Goal: Transaction & Acquisition: Download file/media

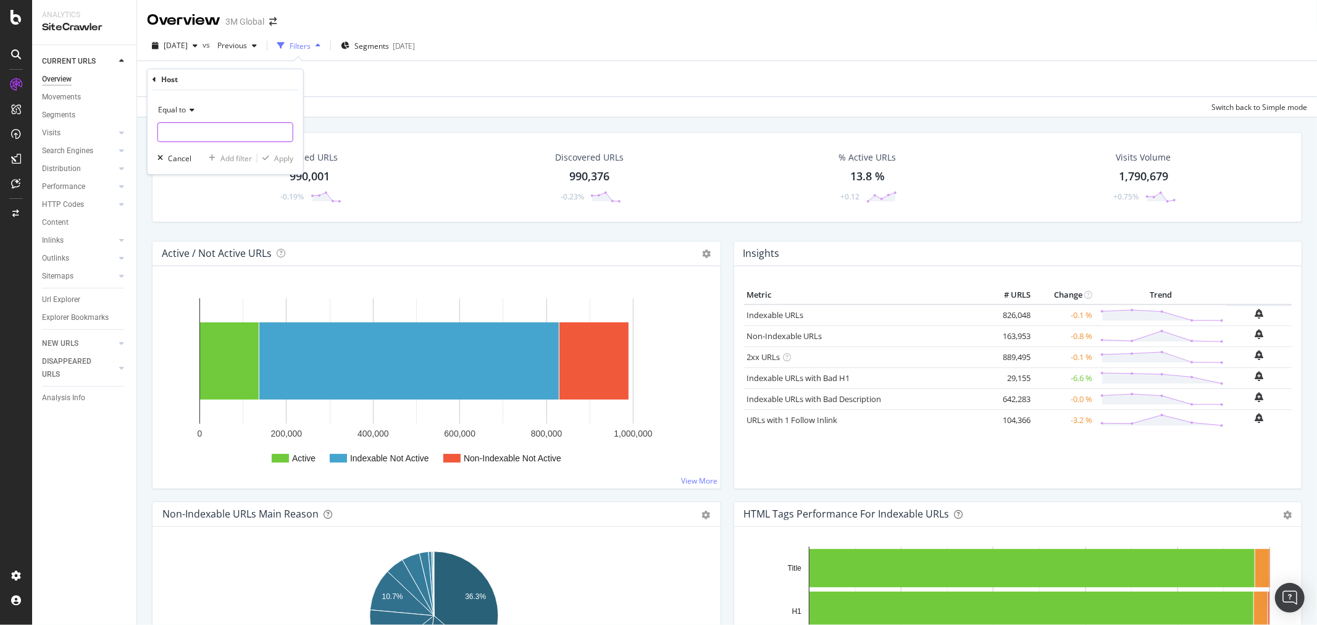
click at [201, 130] on input "text" at bounding box center [225, 132] width 135 height 20
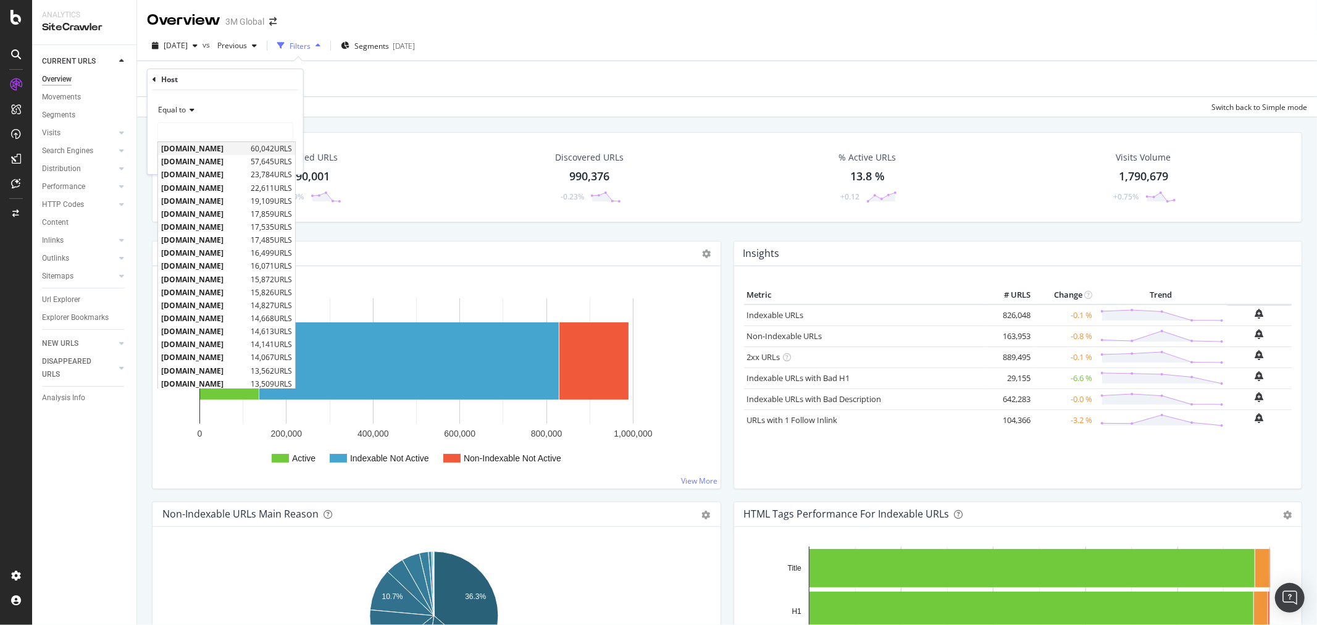
click at [204, 146] on span "[DOMAIN_NAME]" at bounding box center [204, 148] width 86 height 10
type input "[DOMAIN_NAME]"
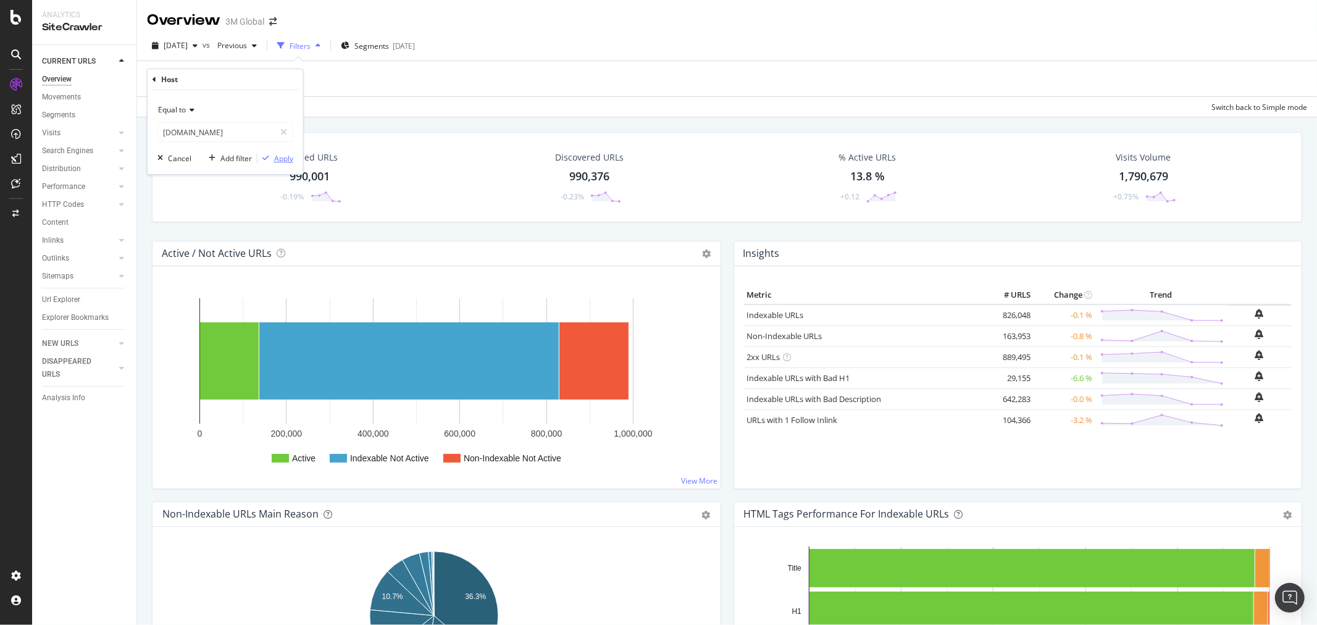
click at [284, 155] on div "Apply" at bounding box center [283, 158] width 19 height 10
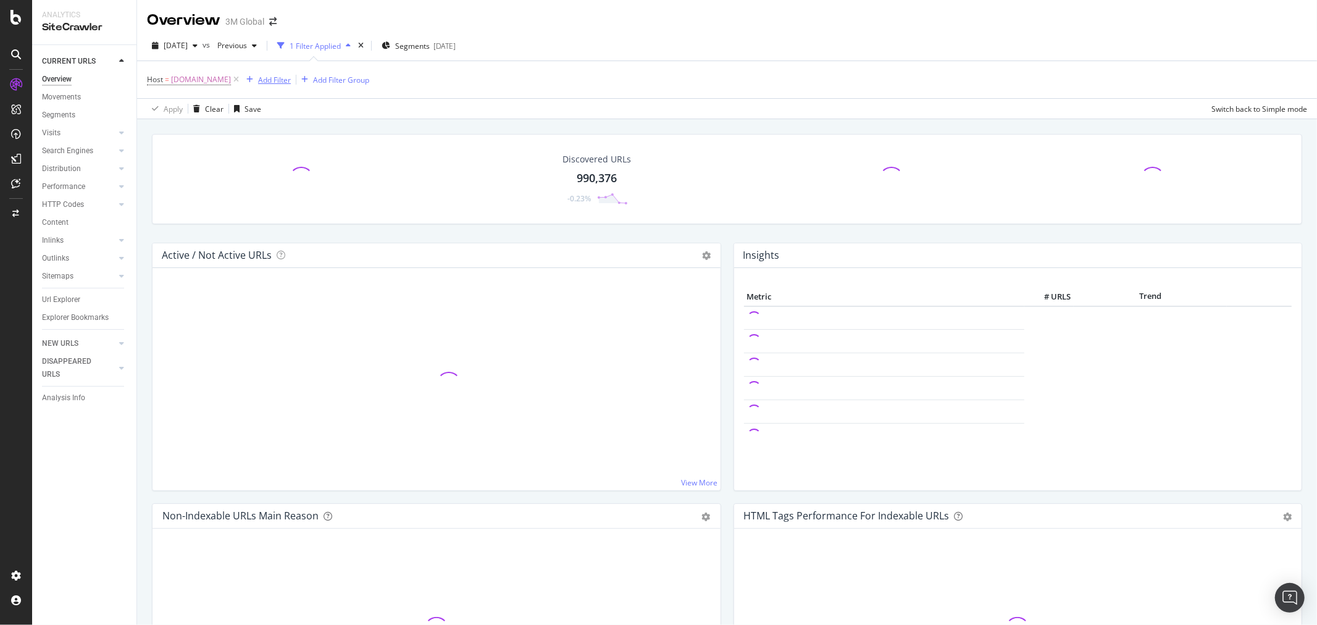
click at [270, 82] on div "Add Filter" at bounding box center [274, 80] width 33 height 10
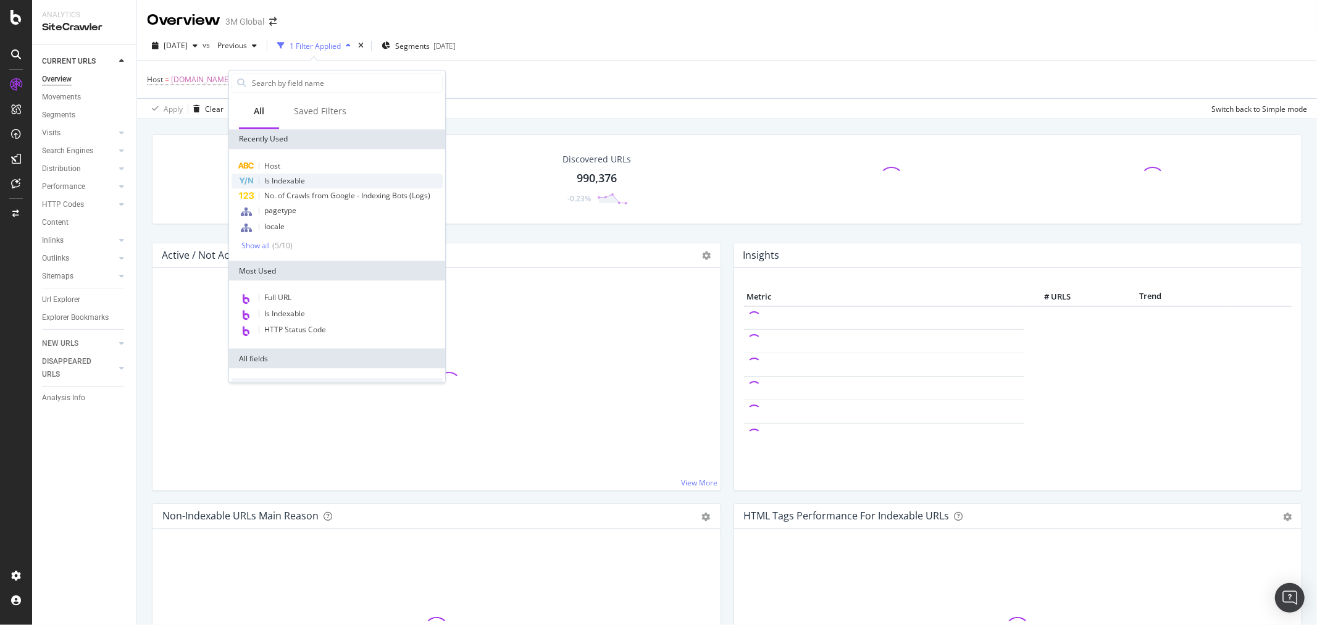
click at [313, 177] on div "Is Indexable" at bounding box center [337, 181] width 211 height 15
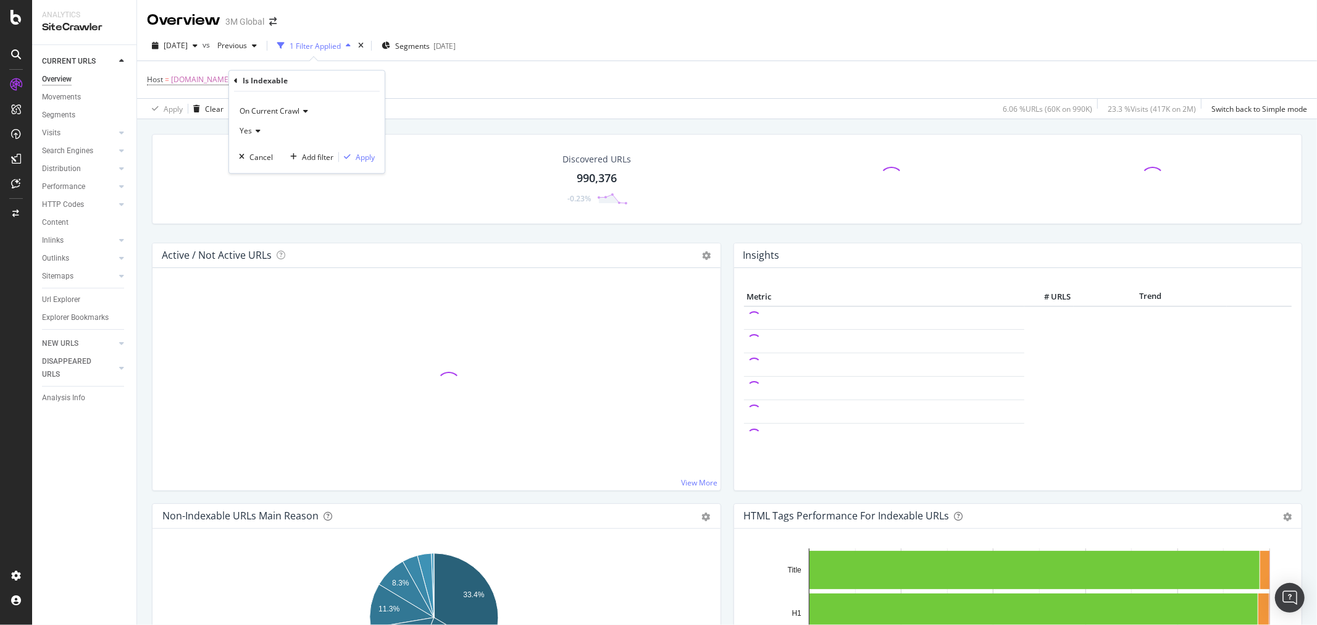
click at [236, 81] on icon at bounding box center [236, 80] width 4 height 7
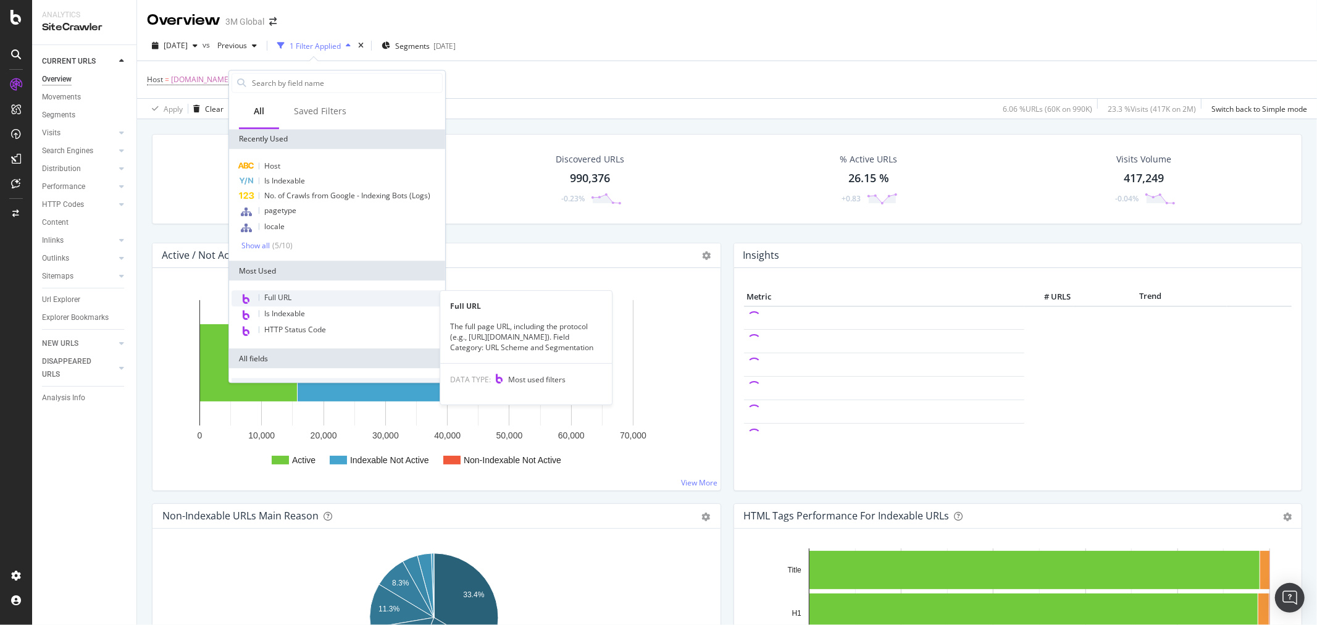
click at [286, 293] on span "Full URL" at bounding box center [277, 297] width 27 height 10
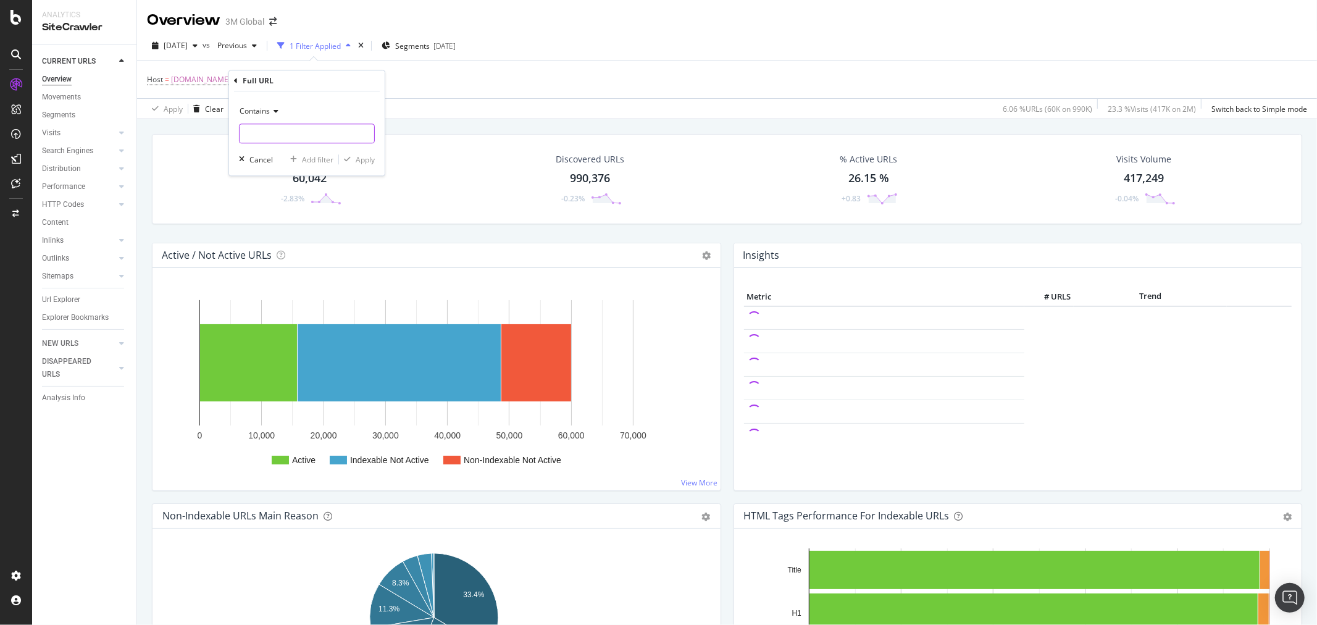
click at [290, 133] on input "text" at bounding box center [307, 134] width 135 height 20
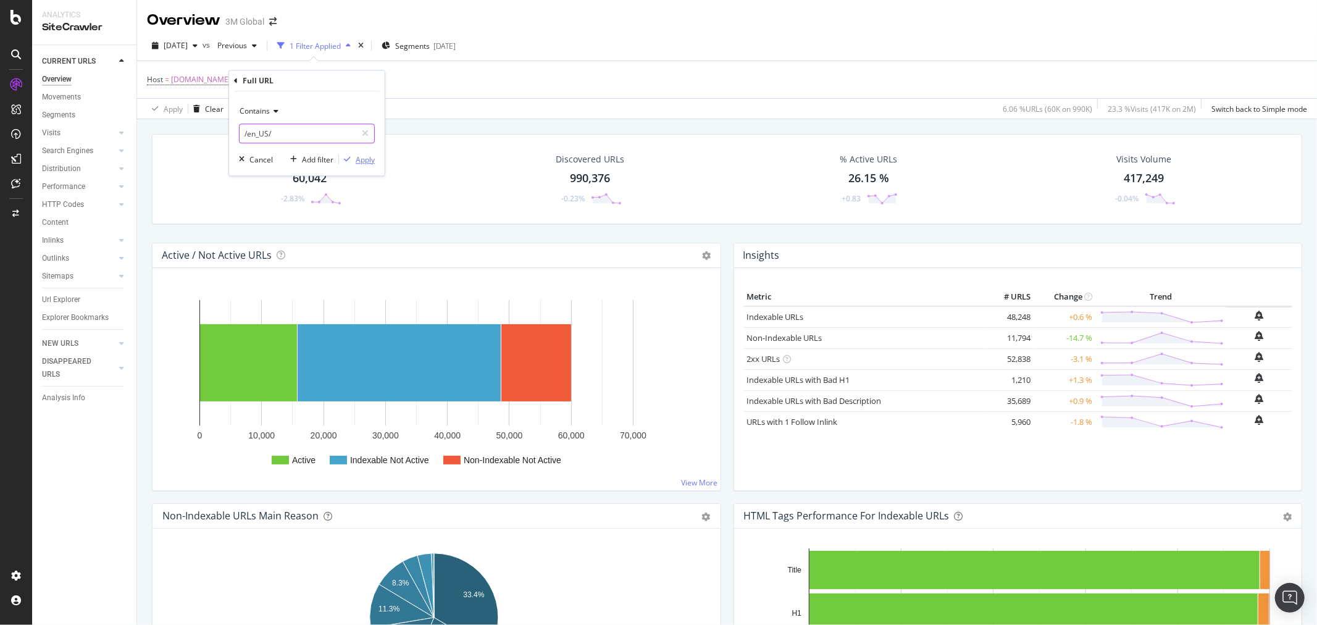
type input "/en_US/"
click at [359, 161] on div "Apply" at bounding box center [365, 159] width 19 height 10
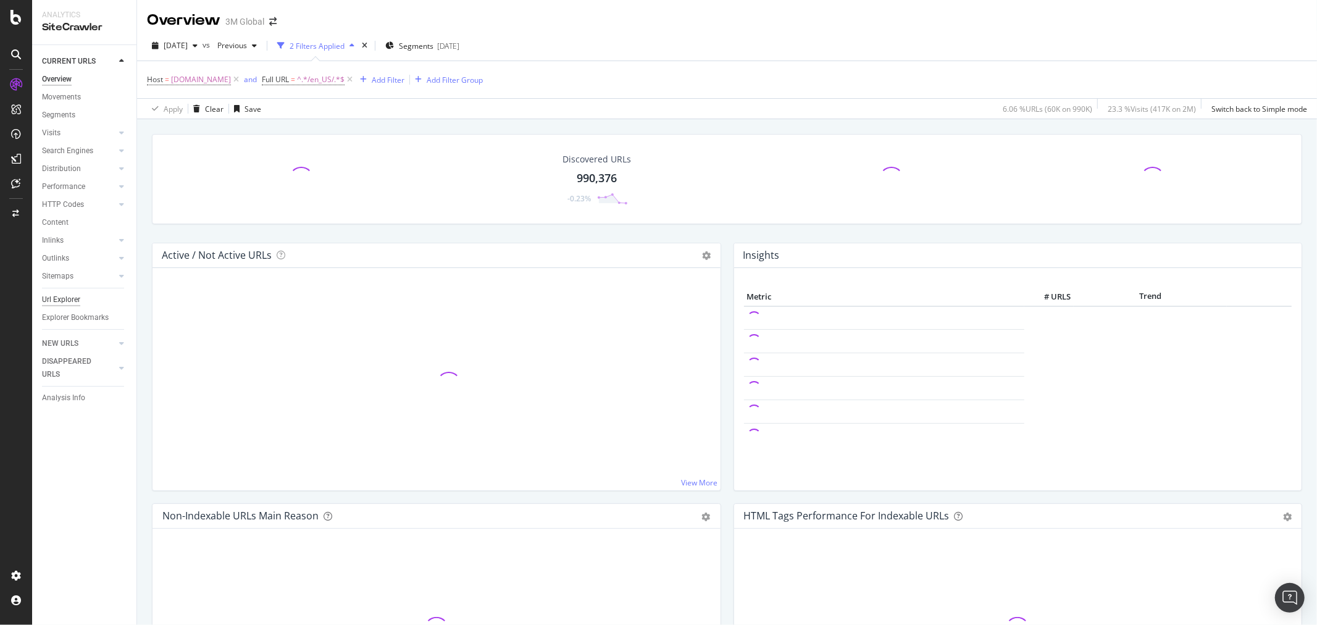
click at [62, 294] on div "Url Explorer" at bounding box center [61, 299] width 38 height 13
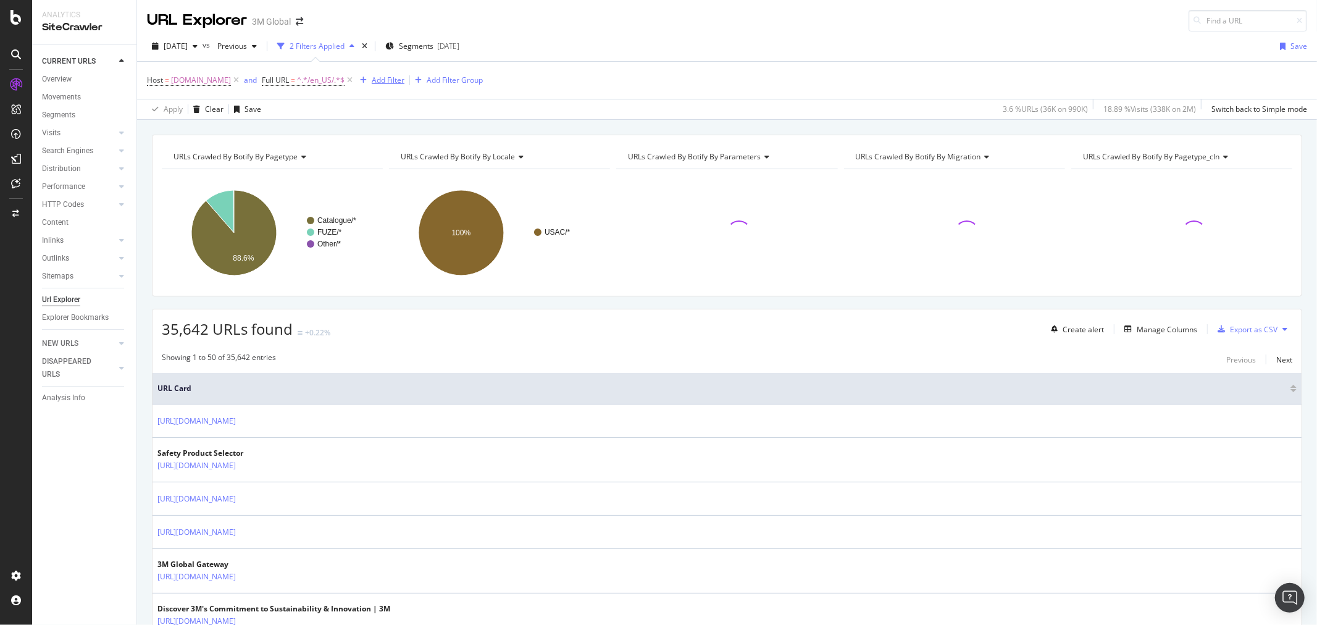
click at [379, 82] on div "Add Filter" at bounding box center [388, 80] width 33 height 10
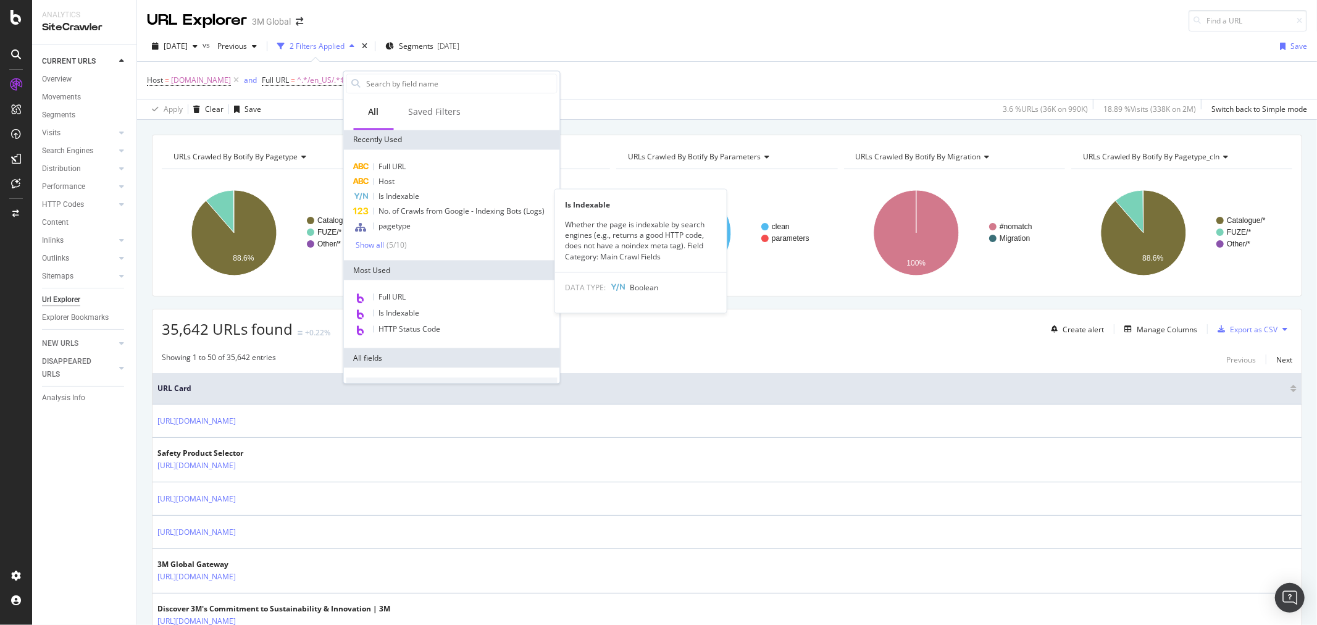
click at [414, 198] on span "Is Indexable" at bounding box center [399, 196] width 41 height 10
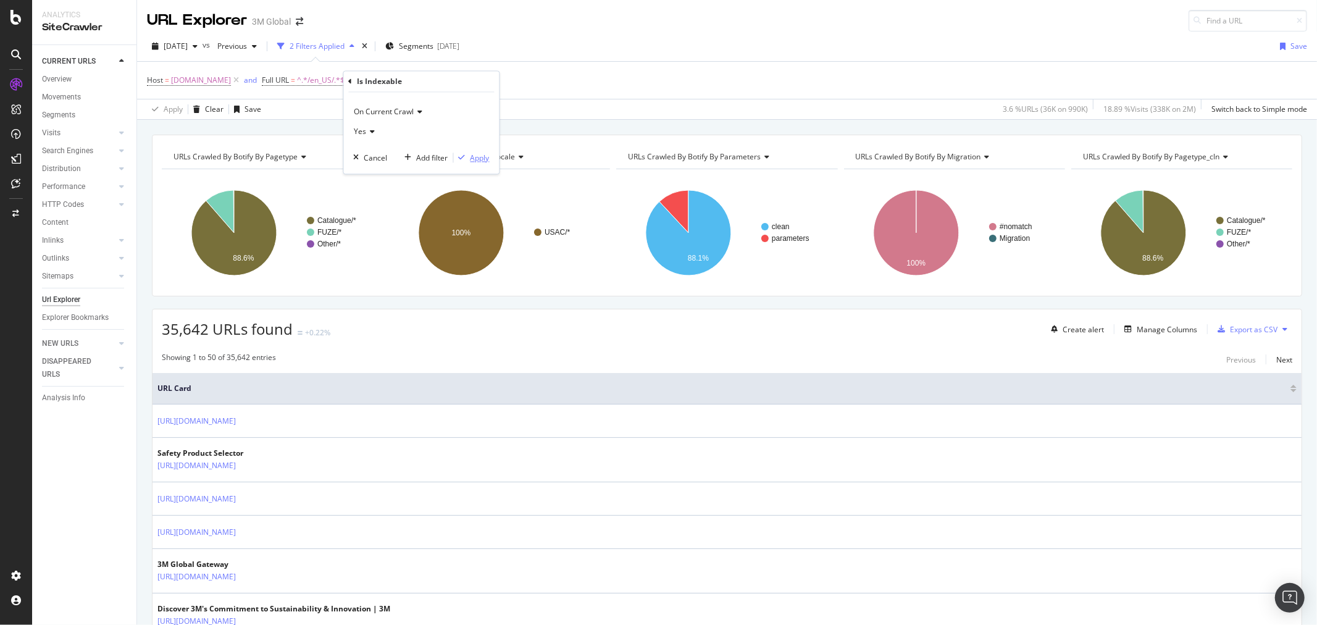
click at [482, 159] on div "Apply" at bounding box center [480, 158] width 19 height 10
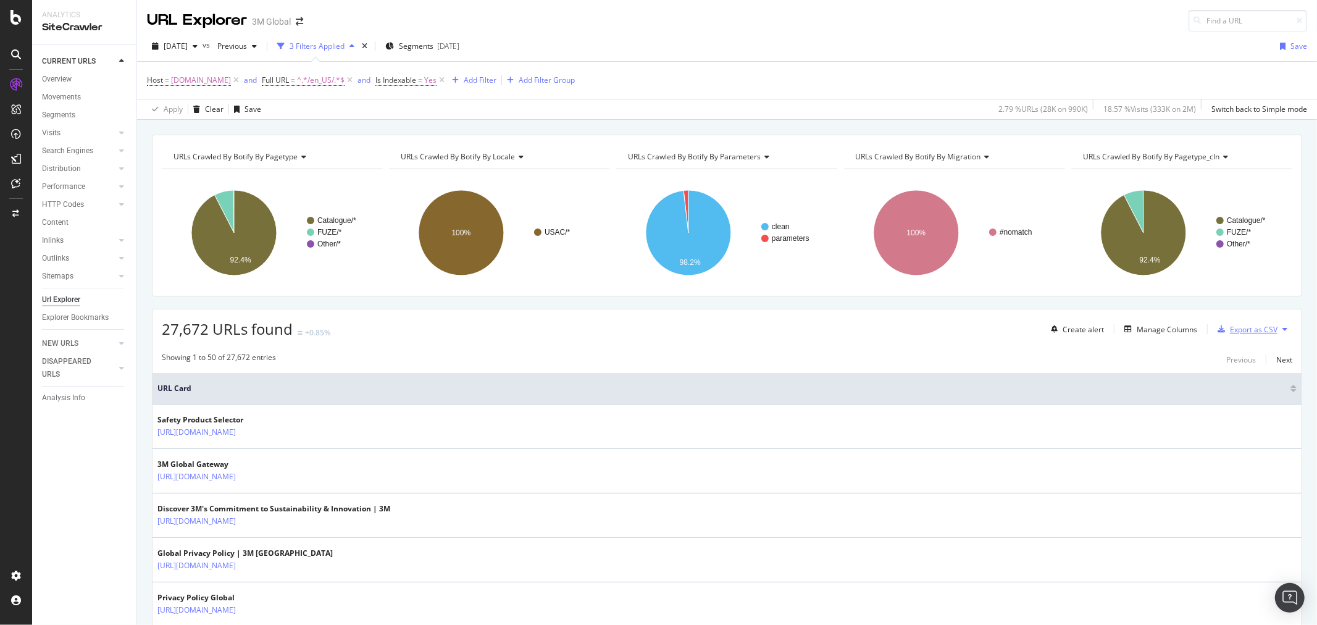
click at [1254, 329] on div "Export as CSV" at bounding box center [1254, 329] width 48 height 10
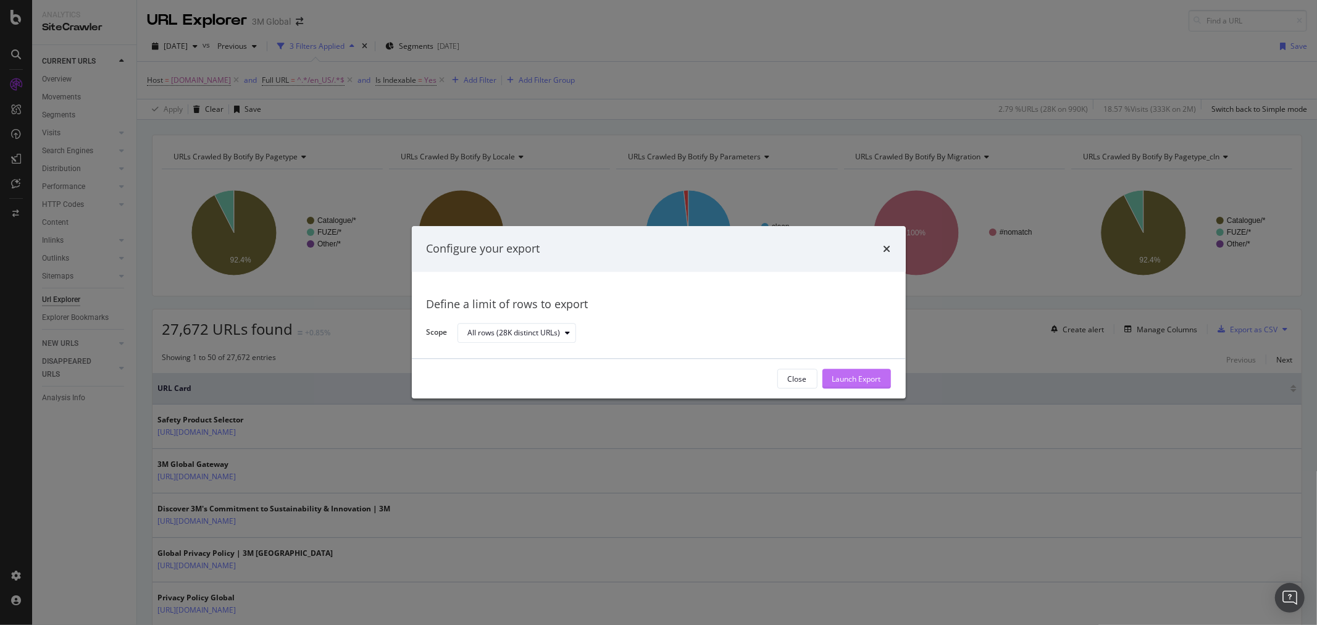
click at [868, 378] on div "Launch Export" at bounding box center [857, 379] width 49 height 10
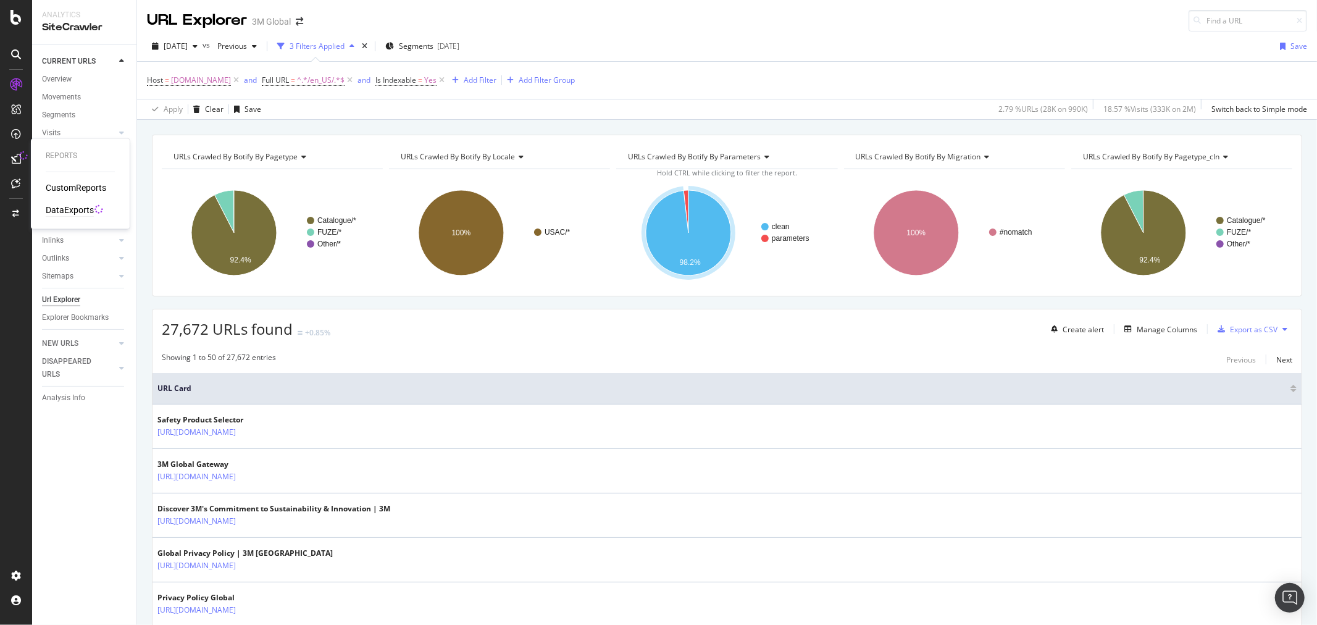
click at [80, 211] on div "DataExports" at bounding box center [70, 210] width 48 height 12
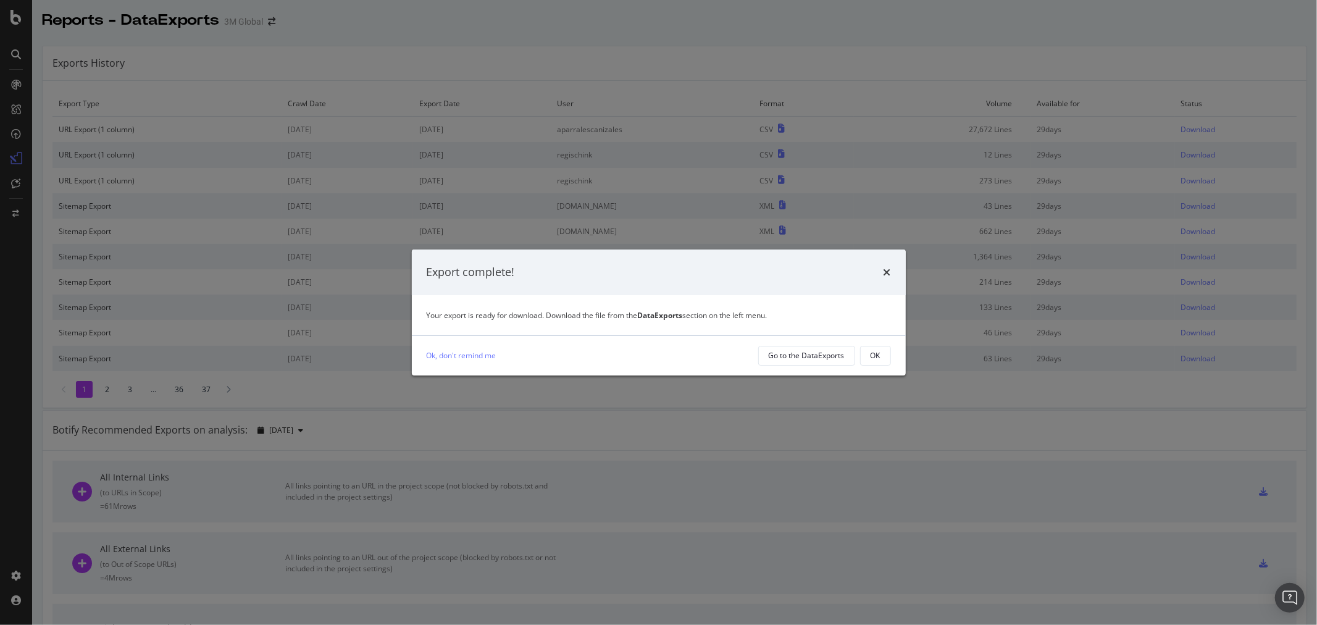
drag, startPoint x: 884, startPoint y: 354, endPoint x: 959, endPoint y: 356, distance: 74.8
click at [885, 355] on button "OK" at bounding box center [875, 356] width 31 height 20
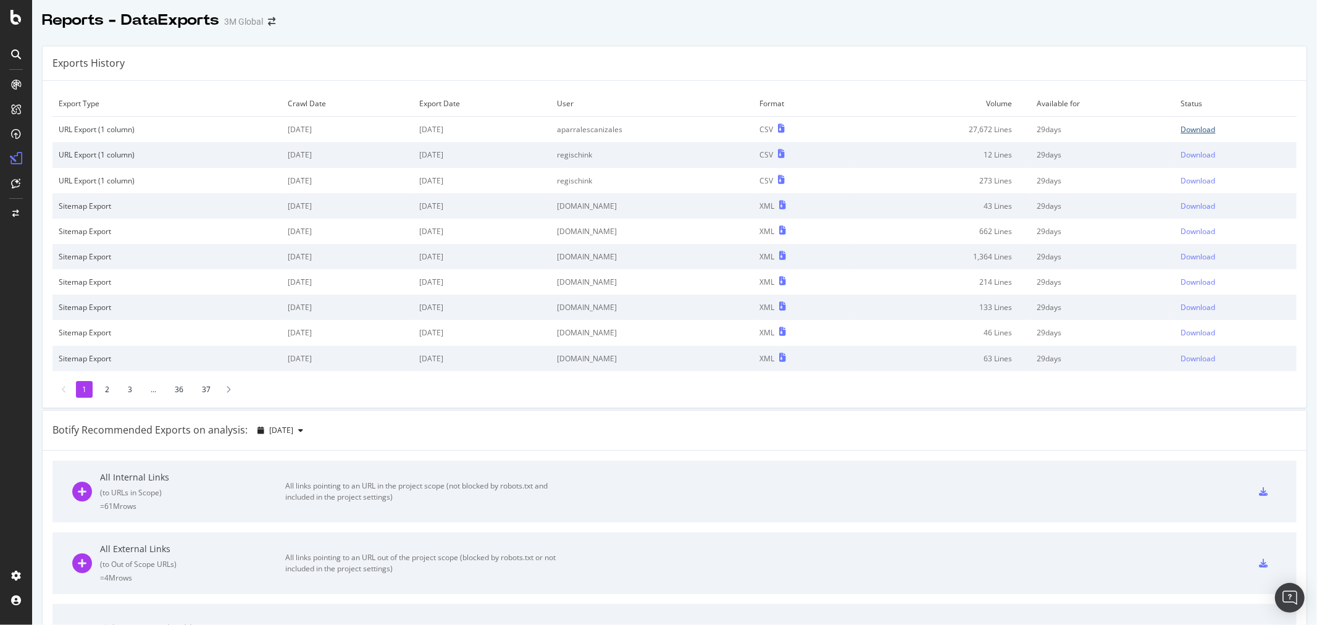
click at [1190, 128] on div "Download" at bounding box center [1198, 129] width 35 height 10
click at [1181, 128] on div "Download" at bounding box center [1198, 129] width 35 height 10
